Goal: Transaction & Acquisition: Download file/media

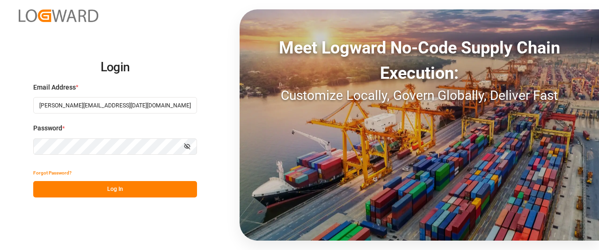
click at [68, 190] on button "Log In" at bounding box center [115, 189] width 164 height 16
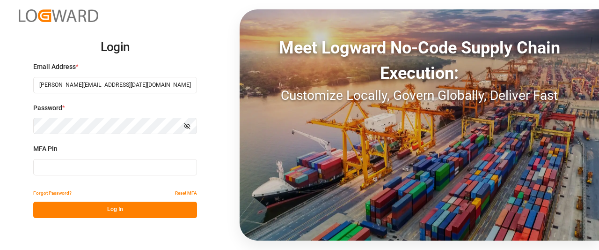
click at [102, 167] on input at bounding box center [115, 167] width 164 height 16
type input "344457"
click at [101, 207] on button "Log In" at bounding box center [115, 209] width 164 height 16
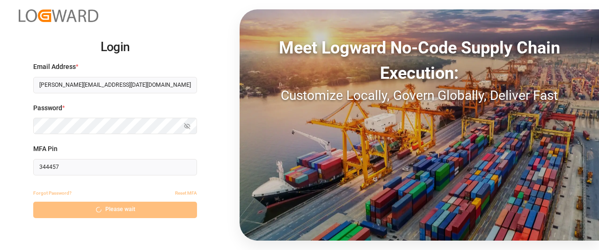
click at [78, 185] on div "Forgot Password? Reset MFA" at bounding box center [115, 193] width 164 height 16
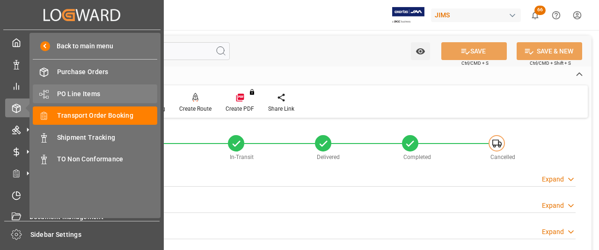
click at [78, 93] on span "PO Line Items" at bounding box center [107, 94] width 101 height 10
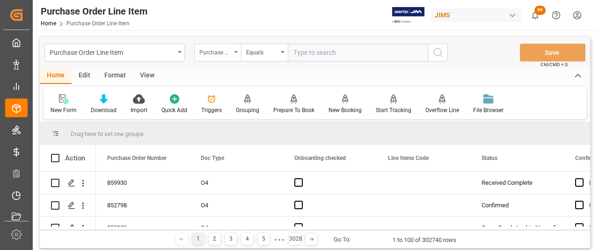
click at [236, 51] on div "Purchase Order Number" at bounding box center [217, 53] width 47 height 18
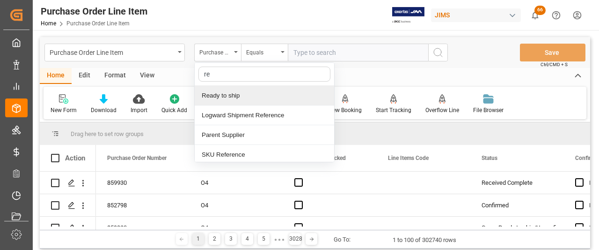
type input "ref"
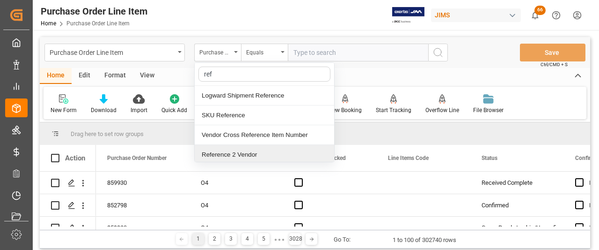
click at [220, 154] on div "Reference 2 Vendor" at bounding box center [265, 155] width 140 height 20
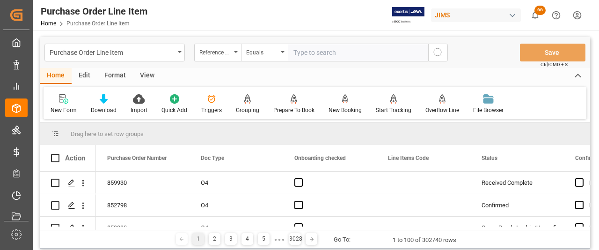
click at [301, 50] on input "text" at bounding box center [358, 53] width 140 height 18
paste input "77-11234-[GEOGRAPHIC_DATA]"
type input "77-11234-[GEOGRAPHIC_DATA]"
click at [436, 53] on icon "search button" at bounding box center [438, 52] width 11 height 11
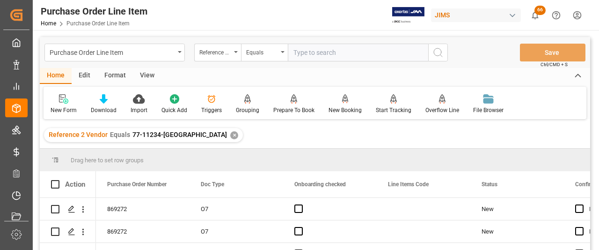
click at [146, 75] on div "View" at bounding box center [147, 76] width 29 height 16
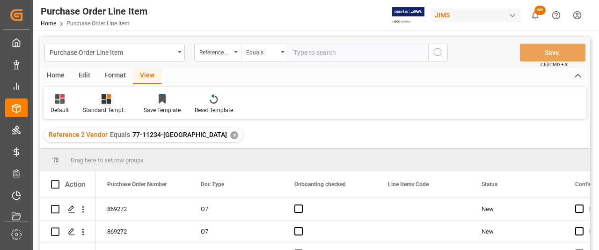
click at [104, 109] on div "Standard Templates" at bounding box center [106, 110] width 47 height 8
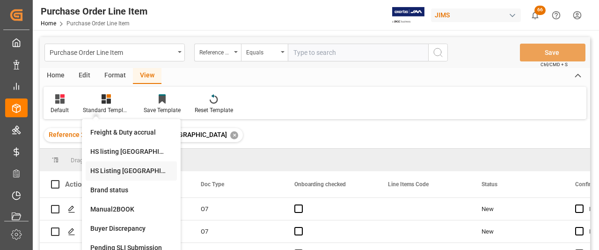
click at [104, 174] on div "HS Listing [GEOGRAPHIC_DATA]" at bounding box center [131, 171] width 82 height 10
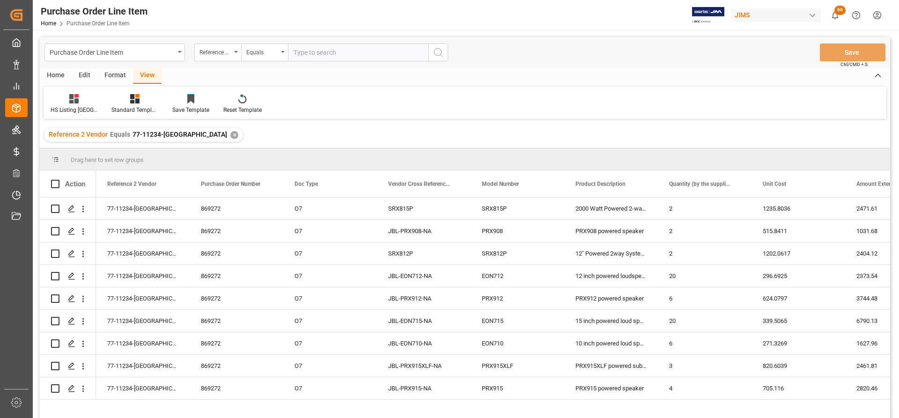
click at [54, 74] on div "Home" at bounding box center [56, 76] width 32 height 16
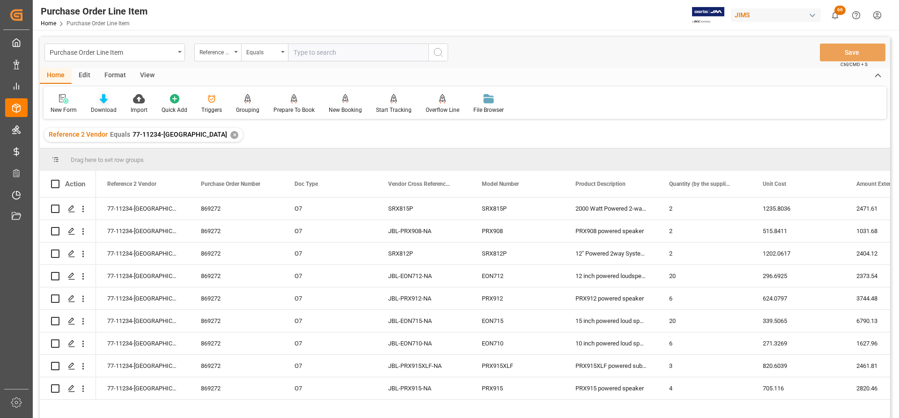
click at [107, 101] on icon at bounding box center [104, 98] width 8 height 9
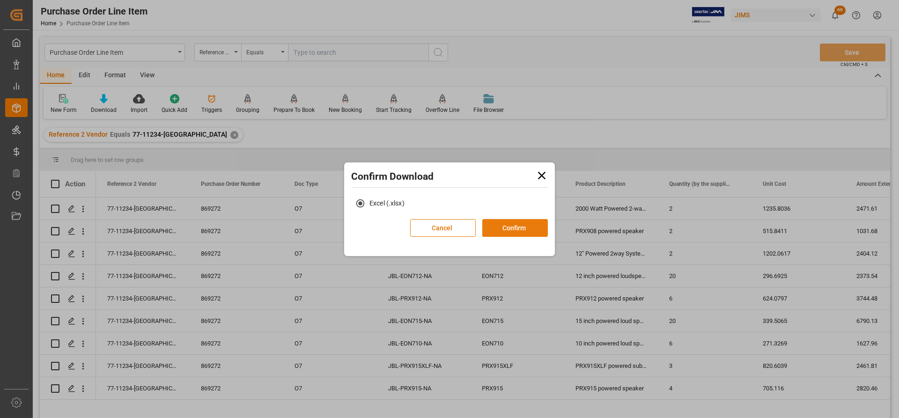
click at [499, 232] on button "Confirm" at bounding box center [515, 228] width 66 height 18
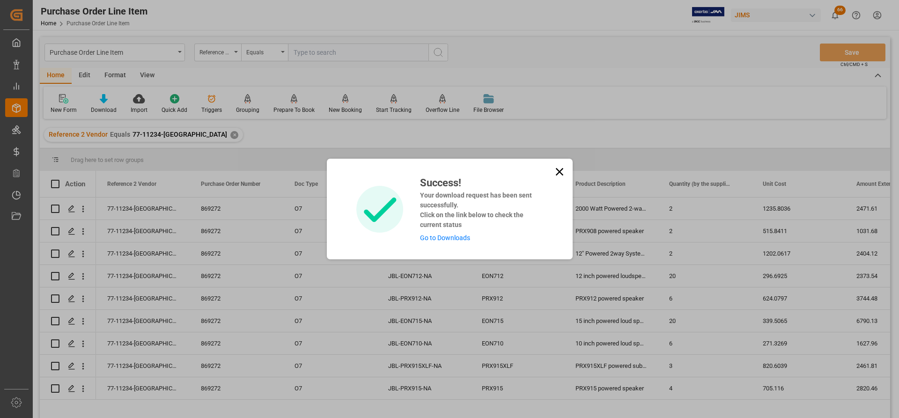
click at [450, 239] on link "Go to Downloads" at bounding box center [445, 237] width 50 height 7
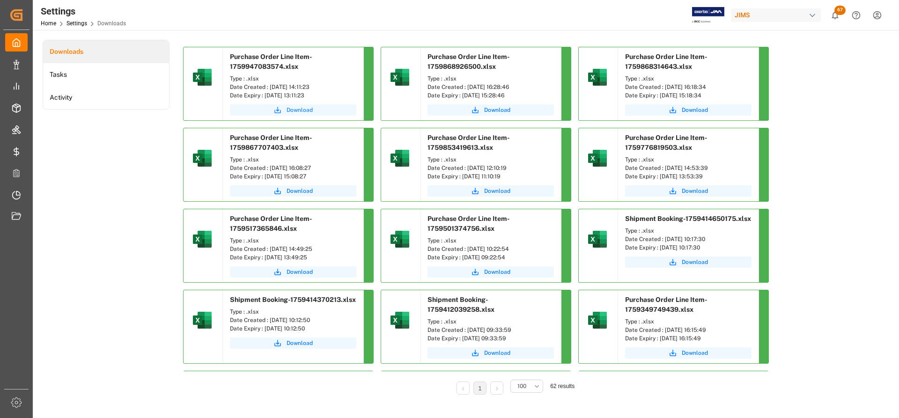
click at [291, 106] on span "Download" at bounding box center [300, 110] width 26 height 8
